Goal: Navigation & Orientation: Find specific page/section

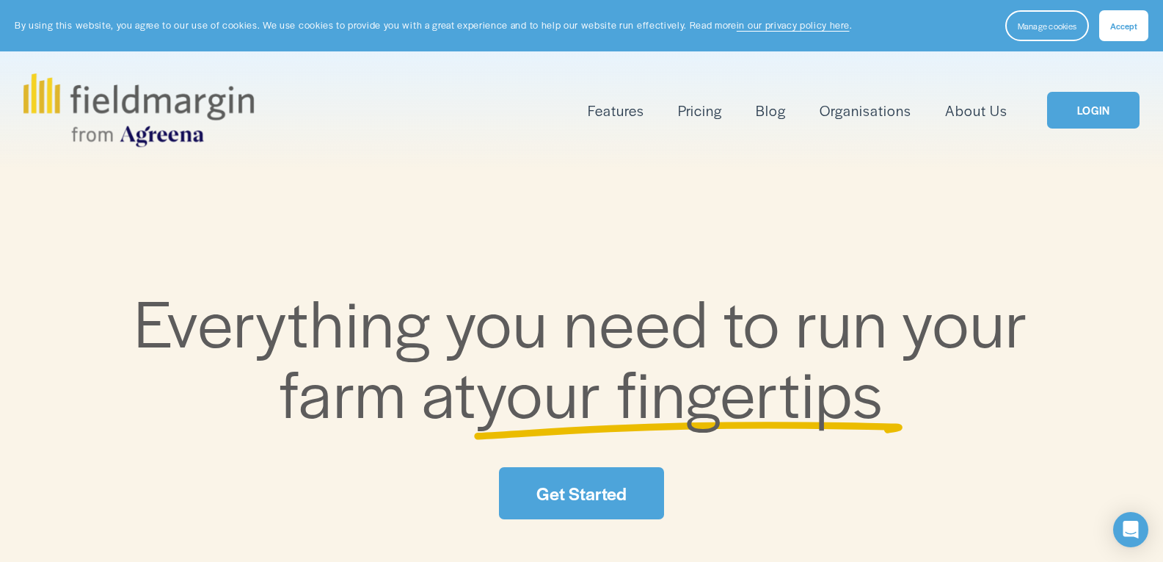
click at [1105, 104] on link "LOGIN" at bounding box center [1093, 110] width 92 height 37
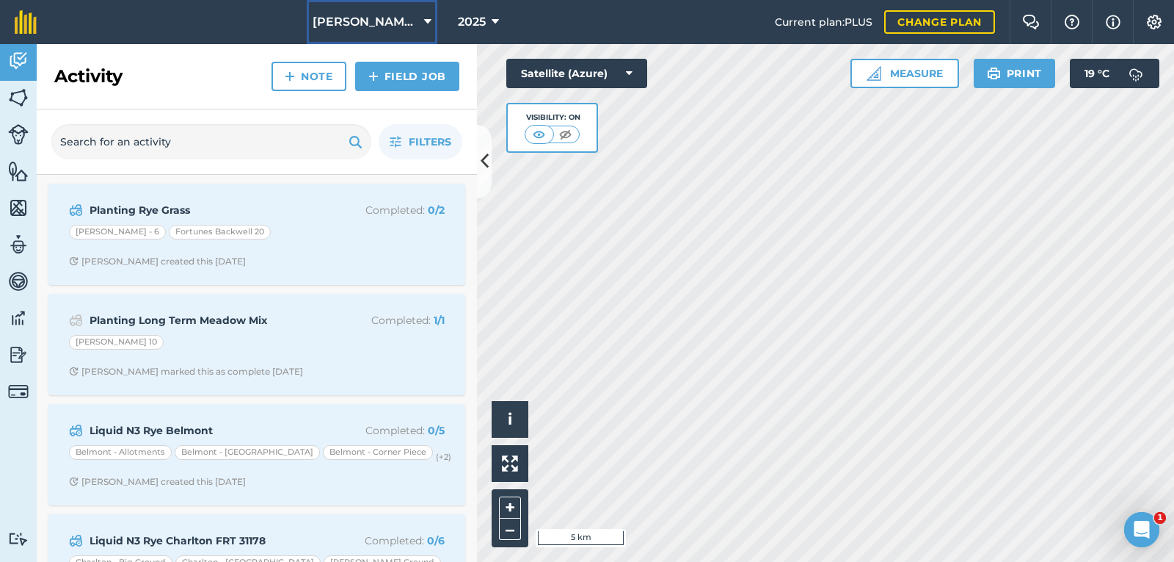
click at [427, 17] on icon at bounding box center [427, 22] width 7 height 18
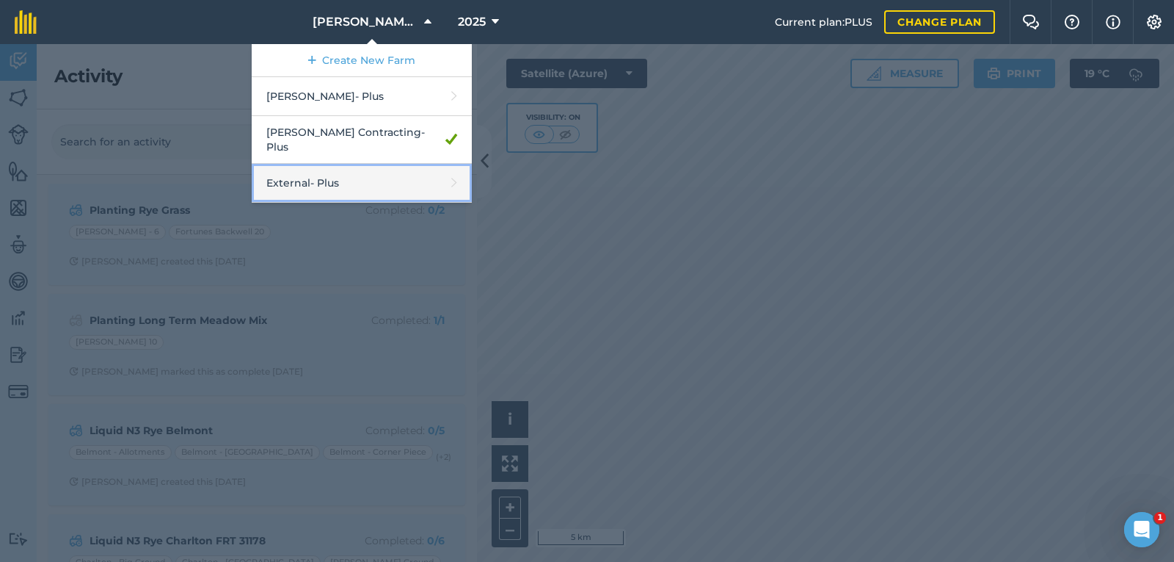
click at [342, 173] on link "External - Plus" at bounding box center [362, 183] width 220 height 39
